Goal: Entertainment & Leisure: Consume media (video, audio)

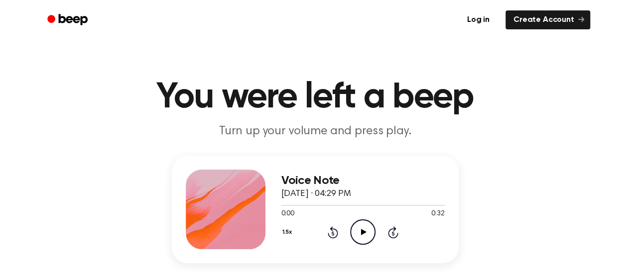
click at [358, 235] on icon "Play Audio" at bounding box center [362, 231] width 25 height 25
click at [364, 226] on icon "Play Audio" at bounding box center [362, 231] width 25 height 25
click at [367, 236] on icon "Play Audio" at bounding box center [362, 231] width 25 height 25
